Goal: Use online tool/utility: Utilize a website feature to perform a specific function

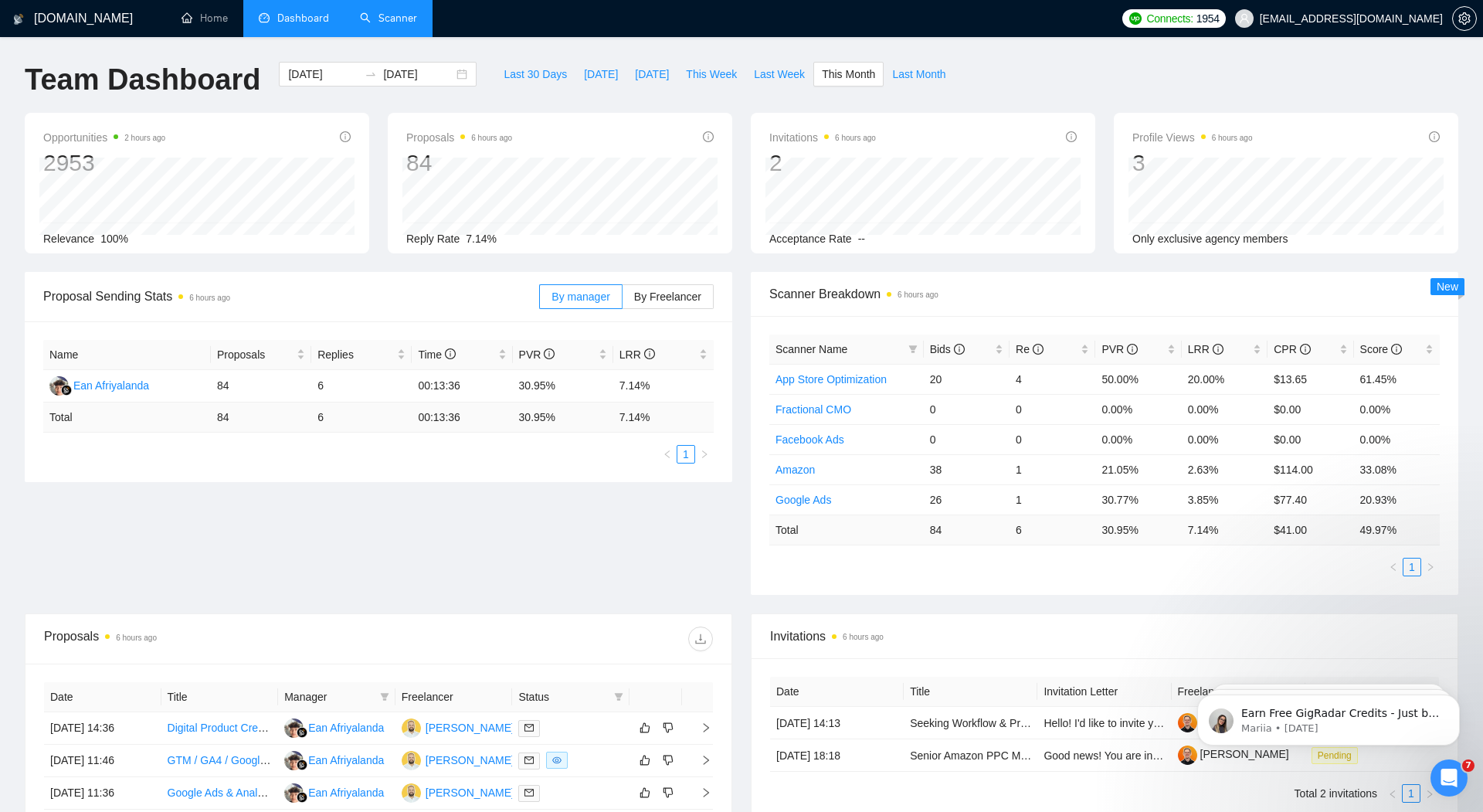
click at [386, 21] on link "Scanner" at bounding box center [388, 18] width 57 height 13
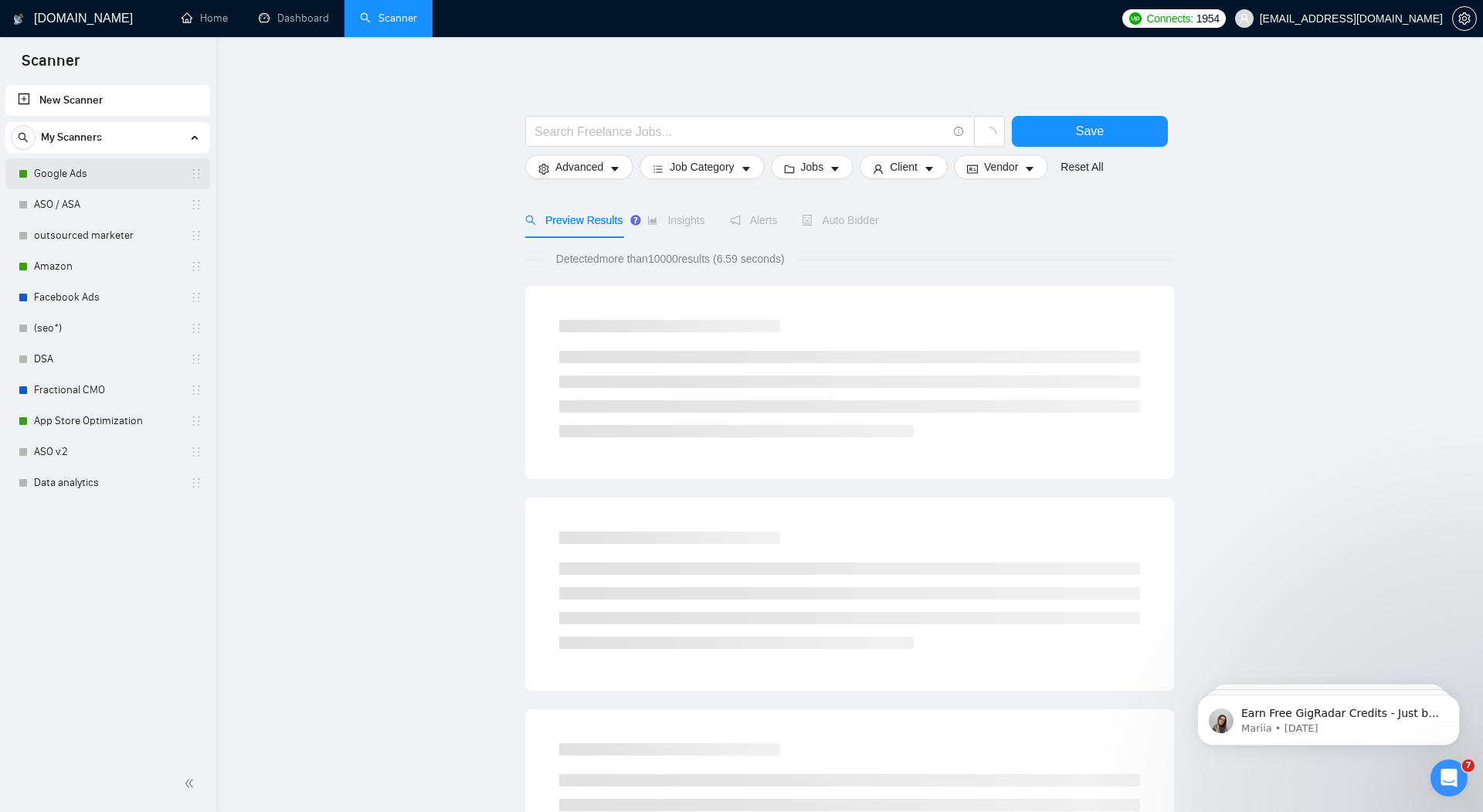
click at [76, 173] on link "Google Ads" at bounding box center [107, 173] width 147 height 31
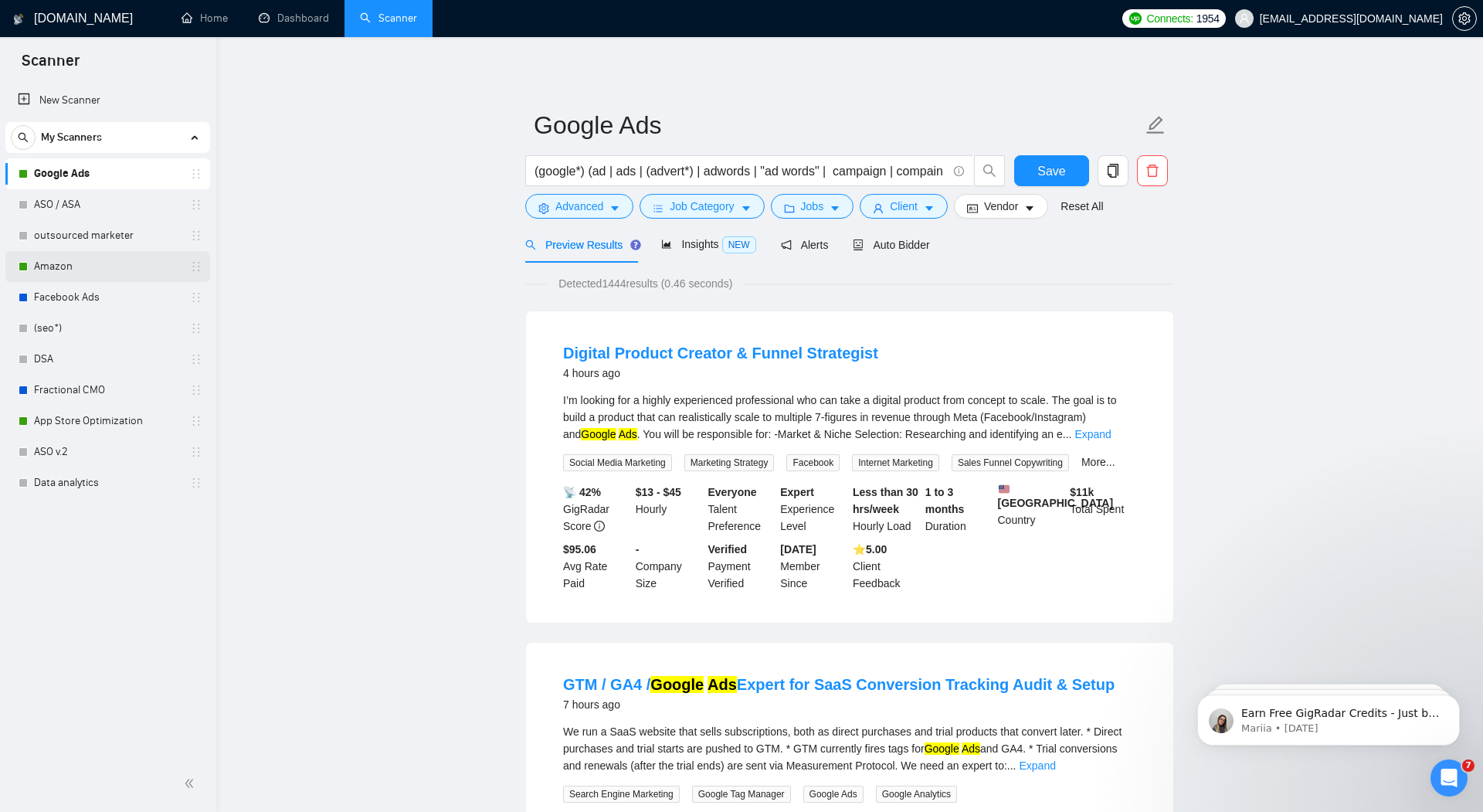
click at [79, 260] on link "Amazon" at bounding box center [107, 266] width 147 height 31
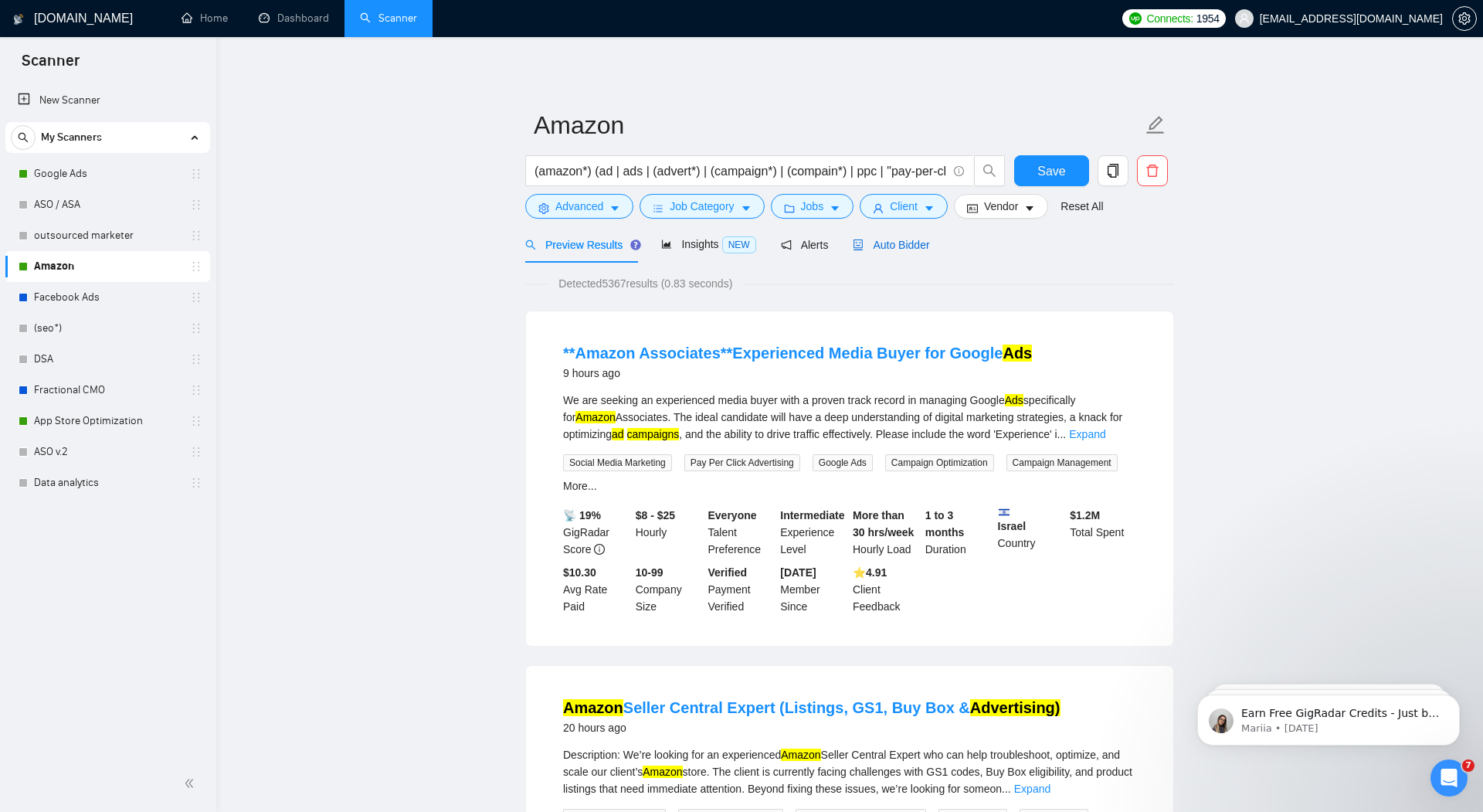
click at [916, 242] on span "Auto Bidder" at bounding box center [891, 245] width 76 height 12
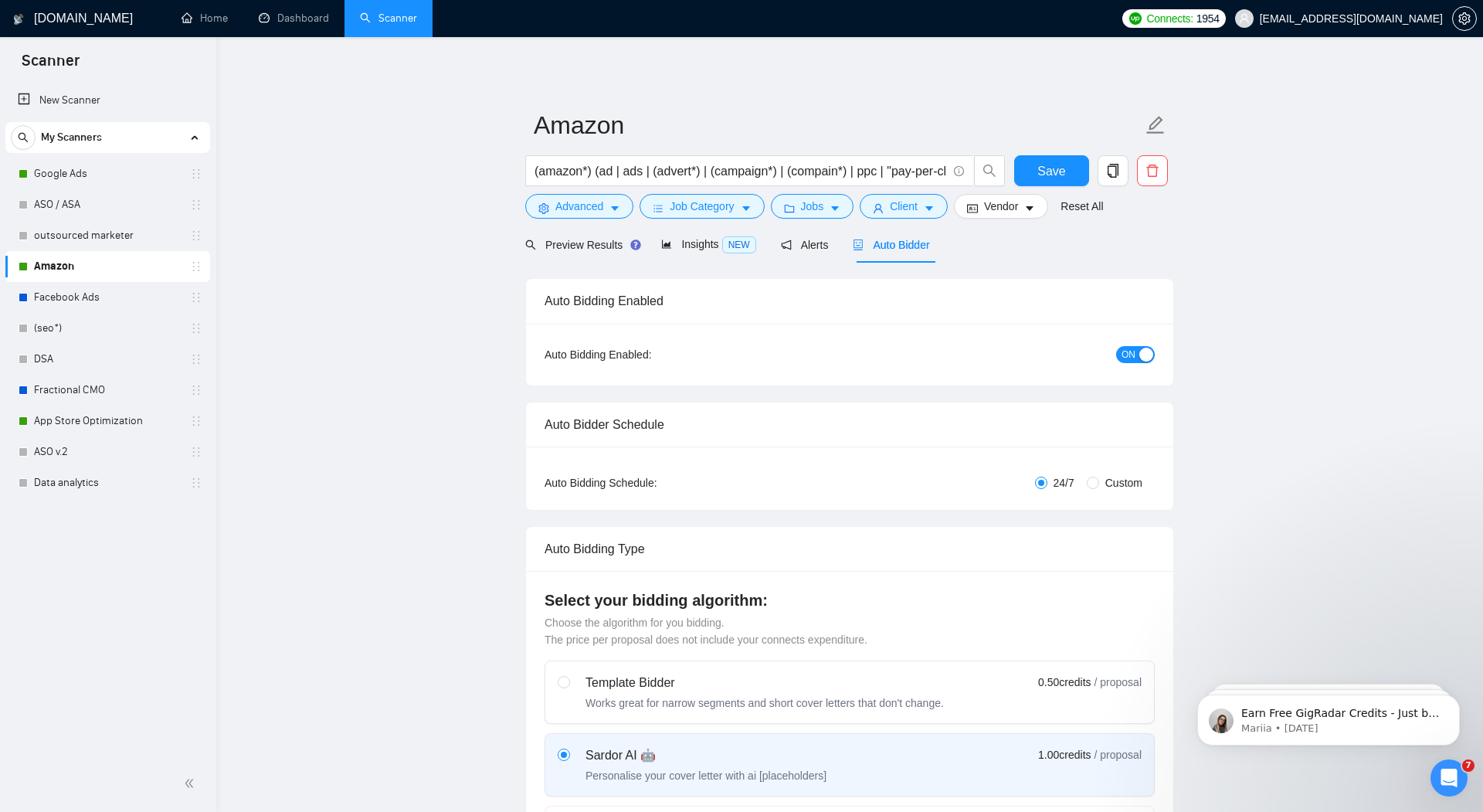
radio input "false"
radio input "true"
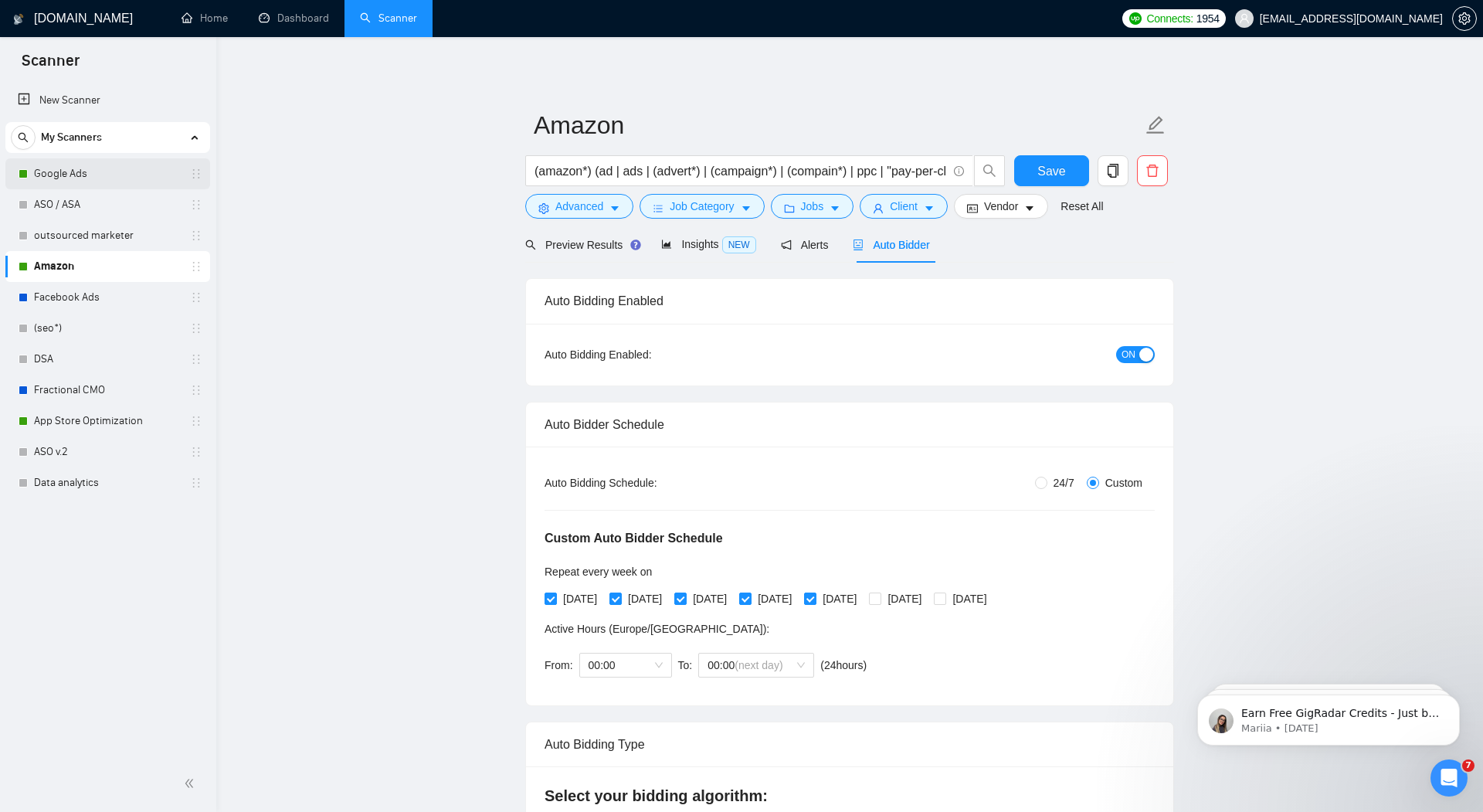
click at [65, 168] on link "Google Ads" at bounding box center [107, 173] width 147 height 31
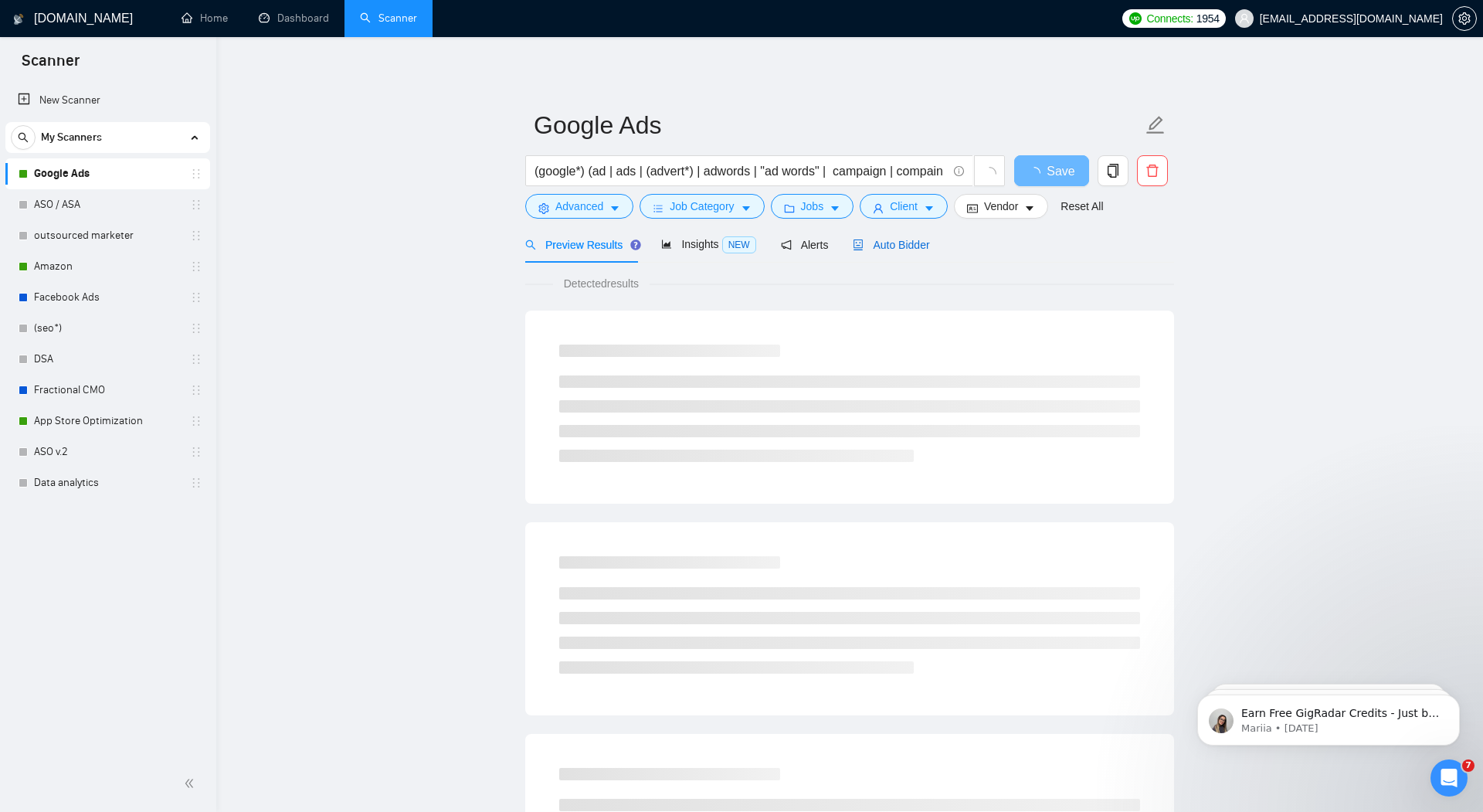
click at [916, 240] on span "Auto Bidder" at bounding box center [891, 245] width 76 height 12
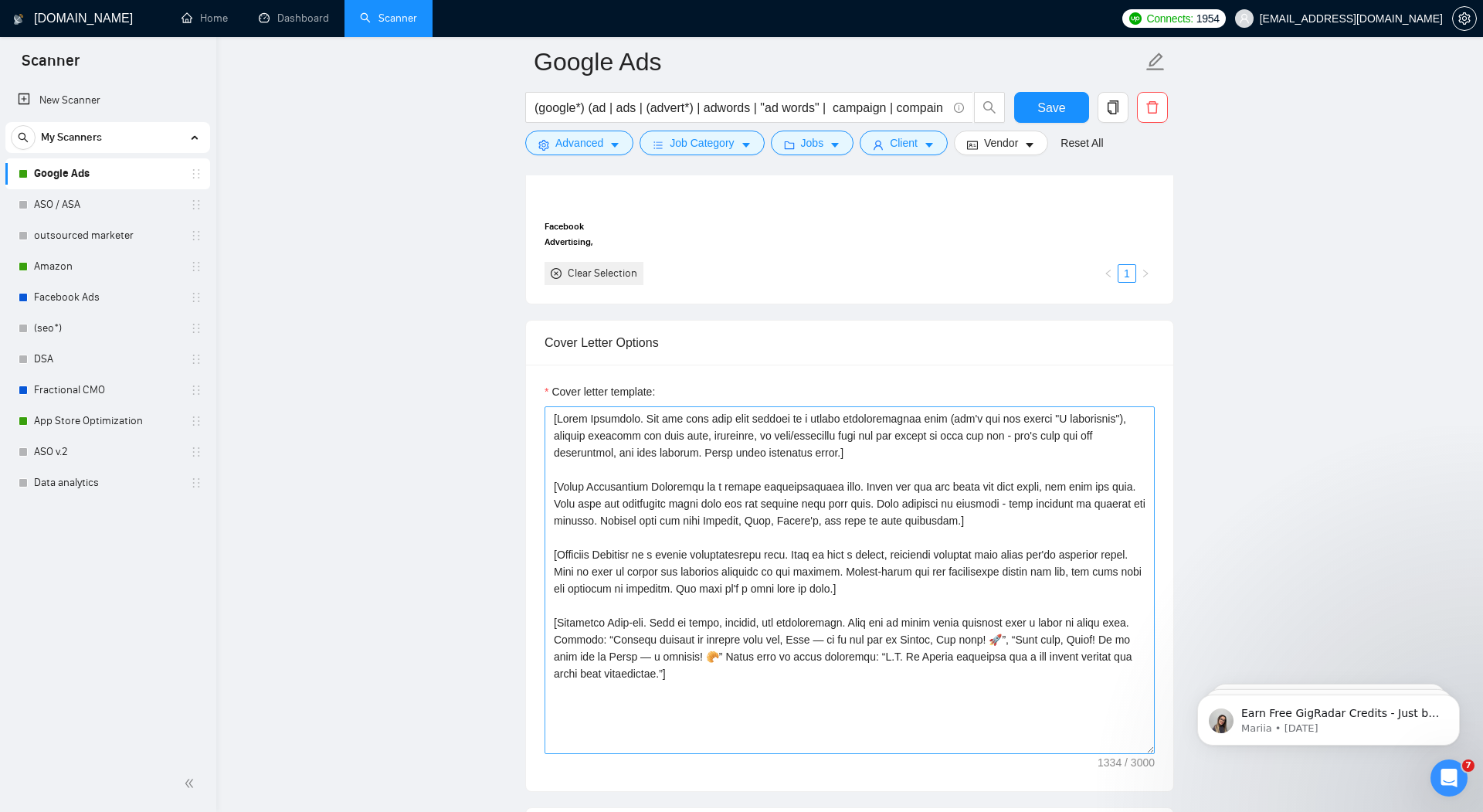
scroll to position [1660, 0]
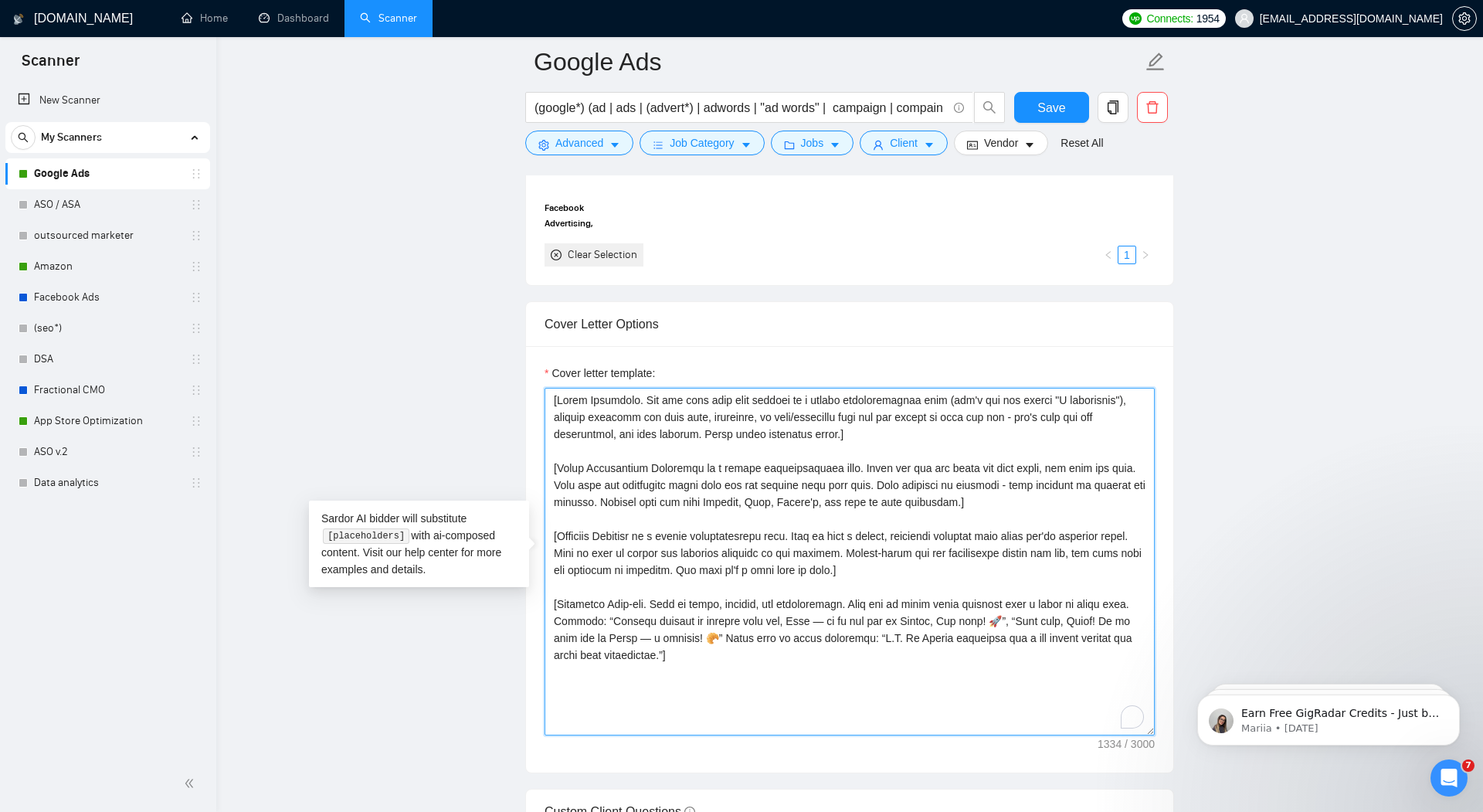
drag, startPoint x: 680, startPoint y: 653, endPoint x: 505, endPoint y: 371, distance: 331.5
click at [505, 371] on main "Google Ads (google*) (ad | ads | (advert*) | adwords | "ad words" | campaign | …" at bounding box center [849, 713] width 1217 height 4623
